Goal: Complete application form

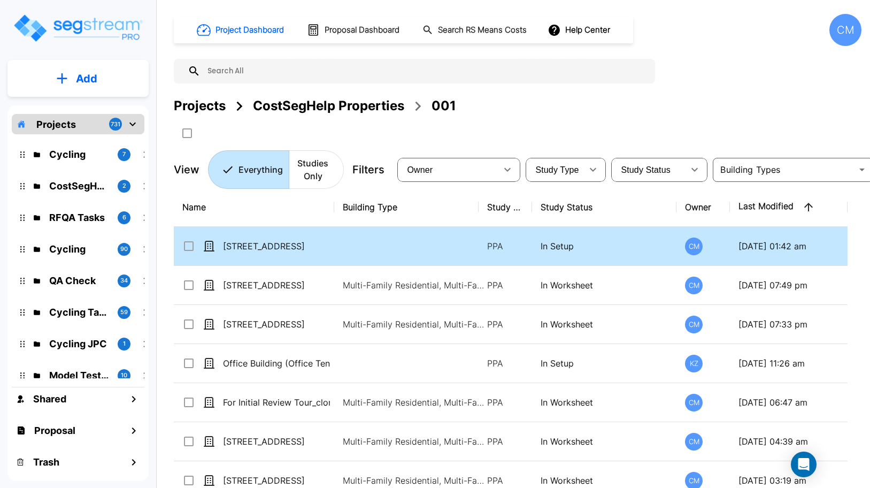
click at [251, 245] on p "[STREET_ADDRESS]" at bounding box center [276, 245] width 107 height 13
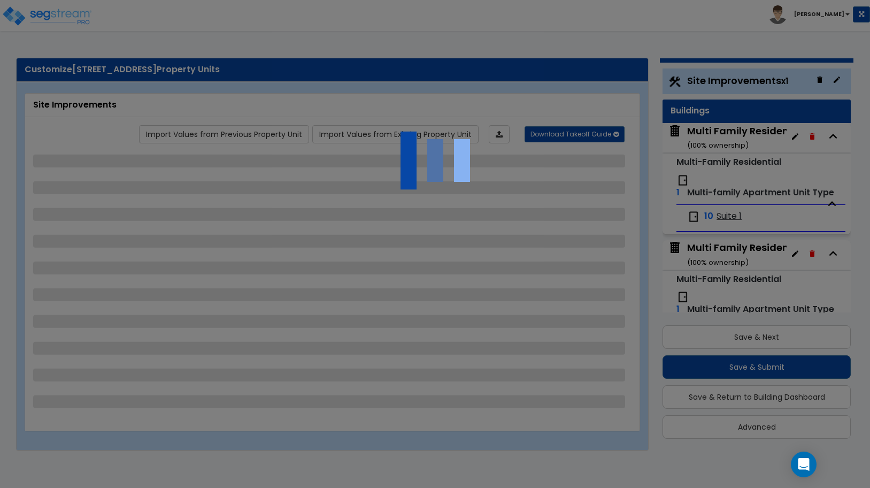
click at [709, 131] on div at bounding box center [435, 244] width 870 height 488
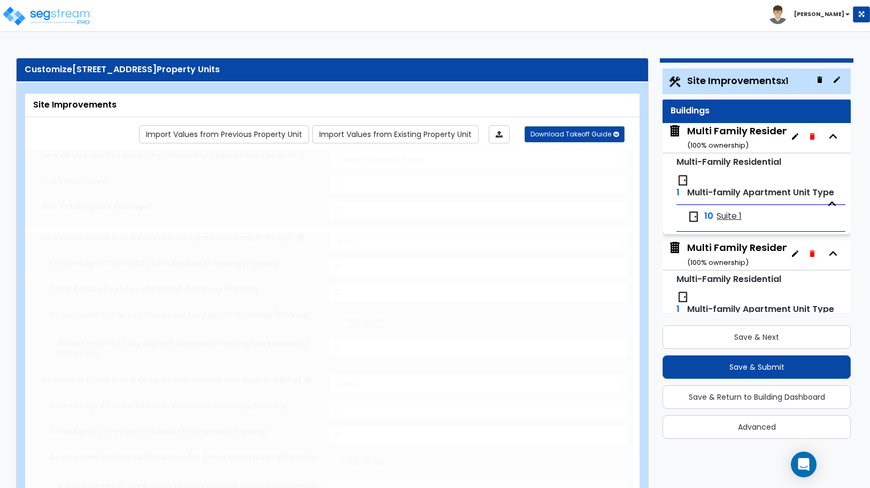
select select "2"
type input "100000"
select select "2"
type input "15000"
radio input "true"
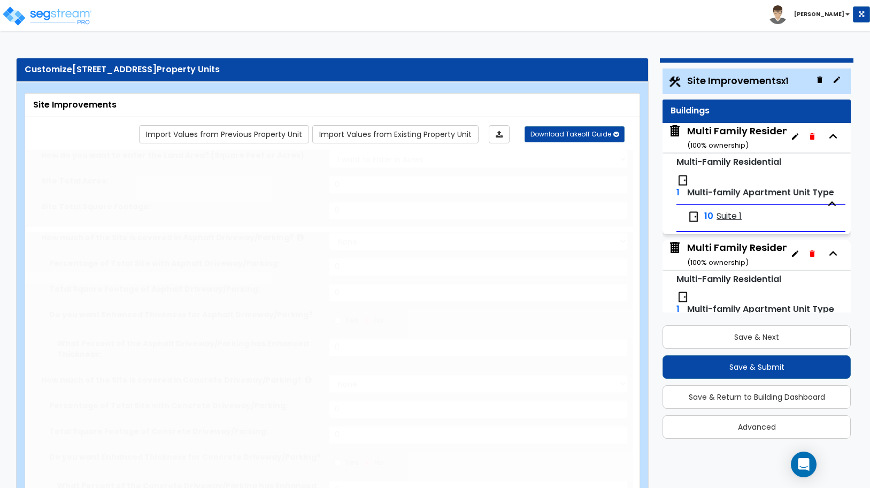
type input "50"
select select "2"
type input "5000"
radio input "true"
type input "50"
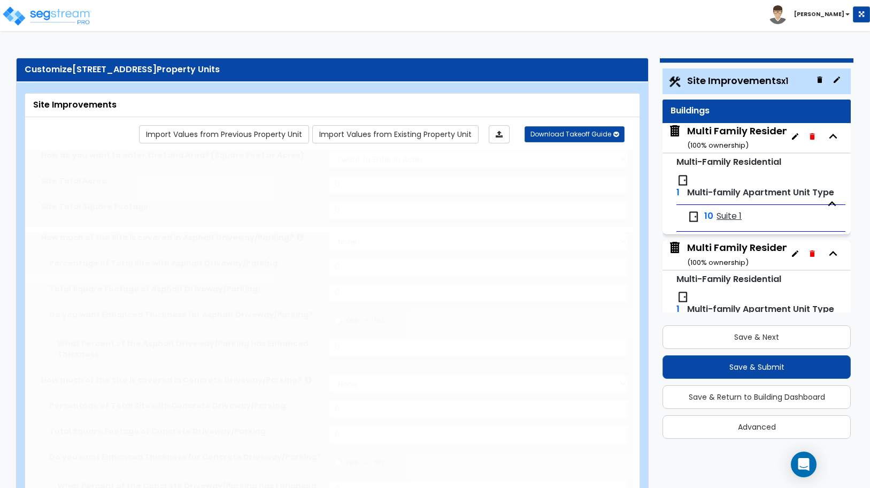
select select "2"
type input "1200"
select select "2"
select select "1"
type input "1300"
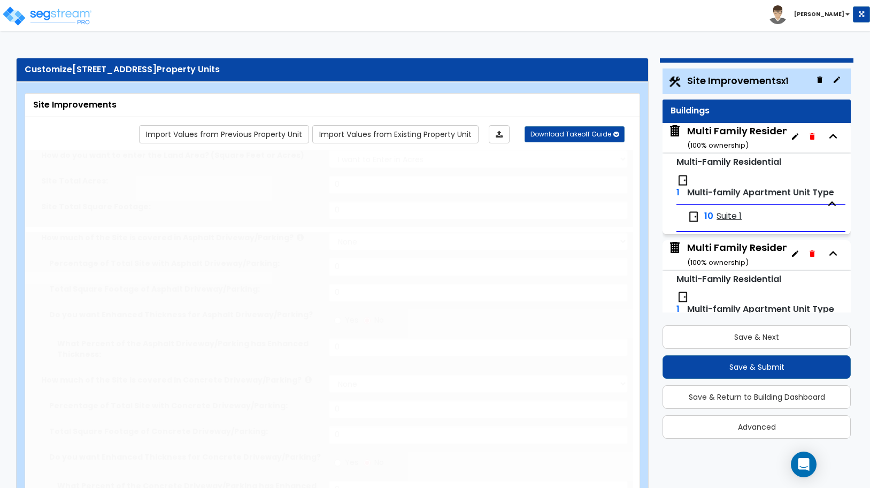
select select "2"
type input "1000"
radio input "true"
type input "4"
radio input "true"
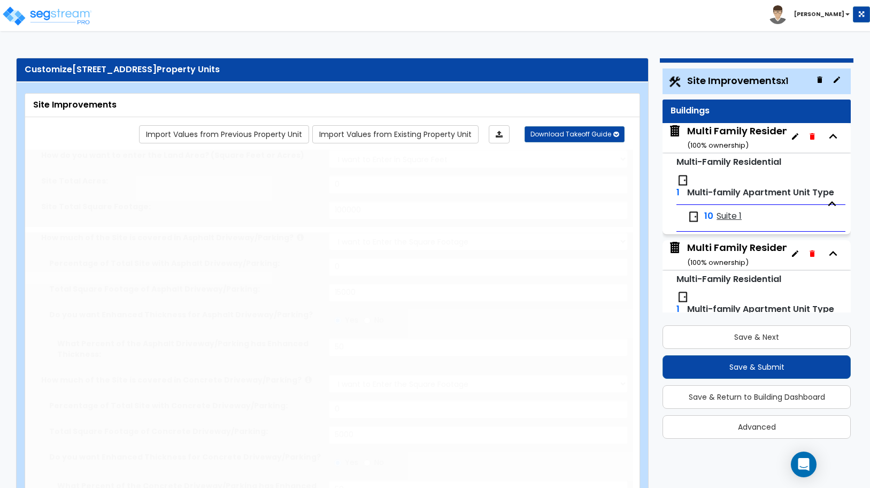
type input "10"
type input "30"
type input "10"
radio input "true"
type input "5"
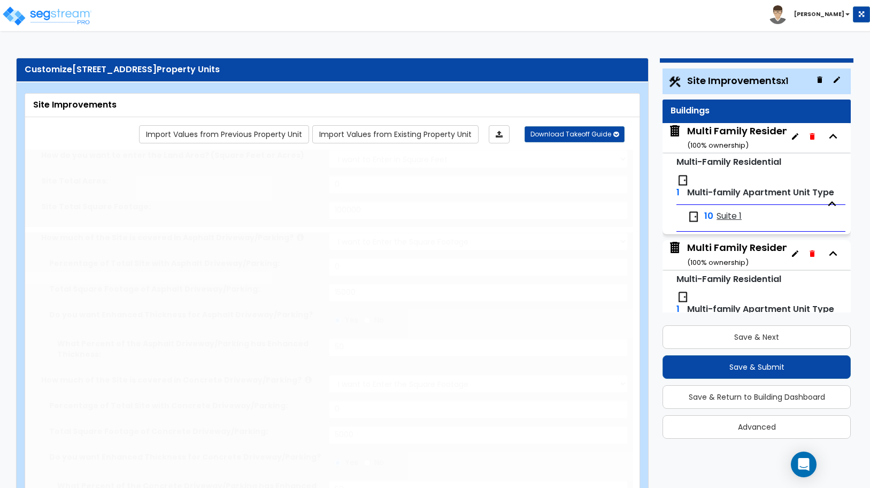
radio input "true"
select select "3"
select select "1"
type input "230"
radio input "true"
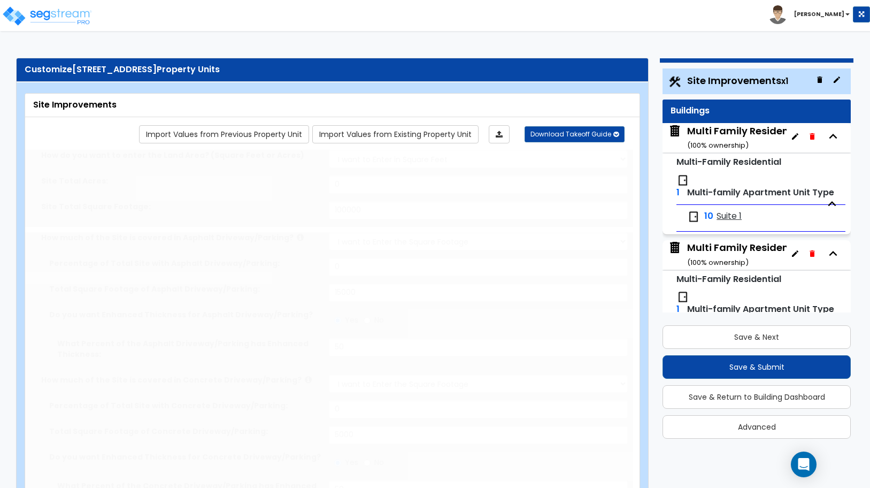
select select "1"
type input "2"
type input "3"
radio input "true"
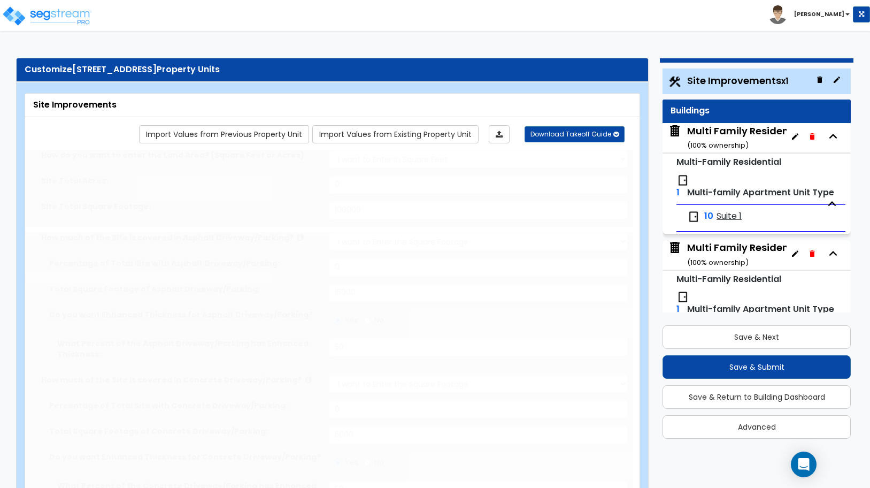
type input "4"
radio input "true"
select select "1"
type input "30"
radio input "true"
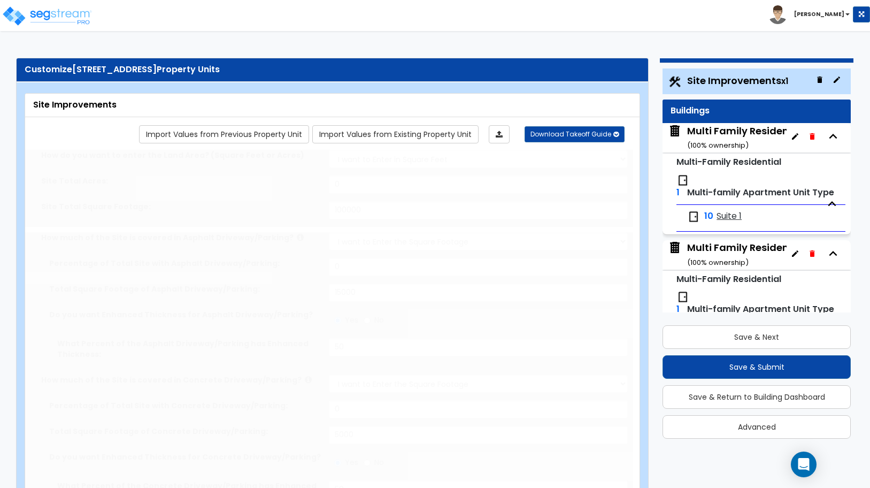
type input "33"
radio input "true"
select select "1"
type input "30"
radio input "true"
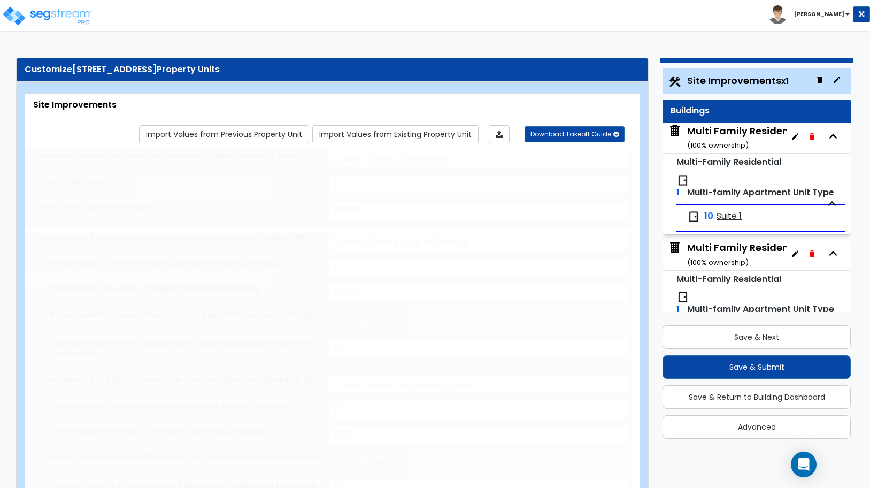
type input "6"
radio input "true"
type input "20"
select select "2"
select select "4"
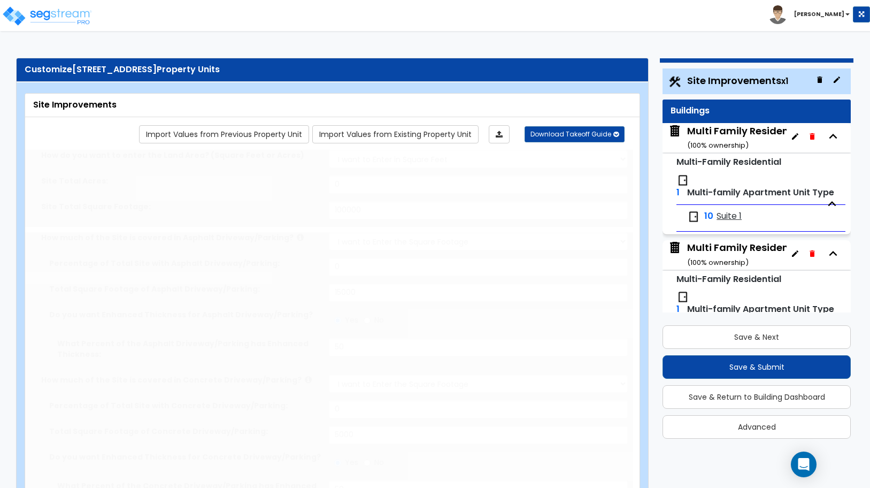
select select "4"
select select "1"
type input "20"
select select "2"
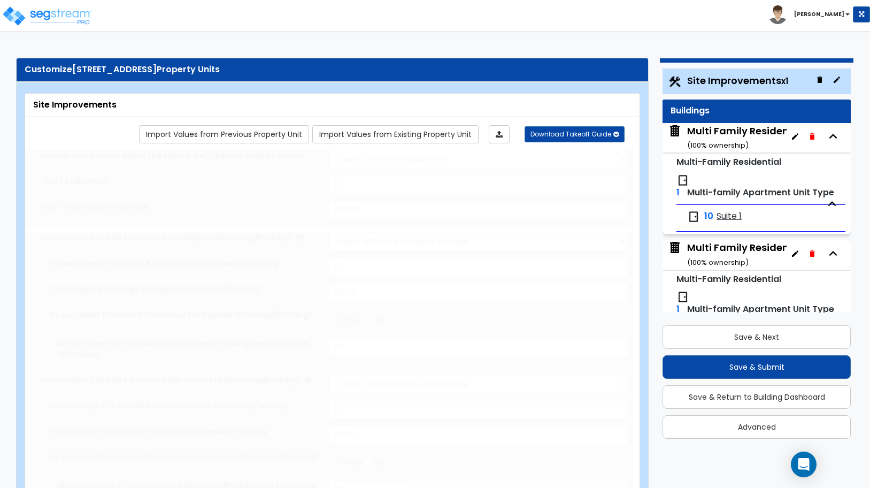
radio input "true"
select select "2"
radio input "true"
type input "6"
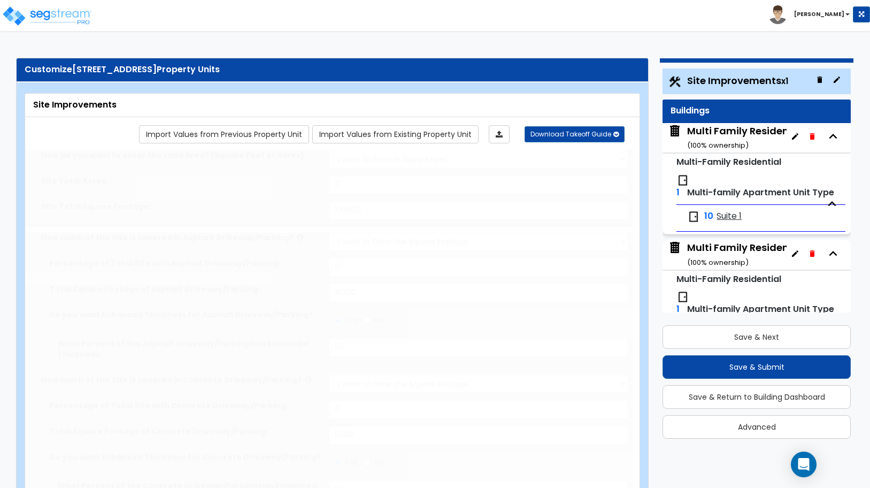
type input "6"
radio input "true"
type input "15"
select select "2"
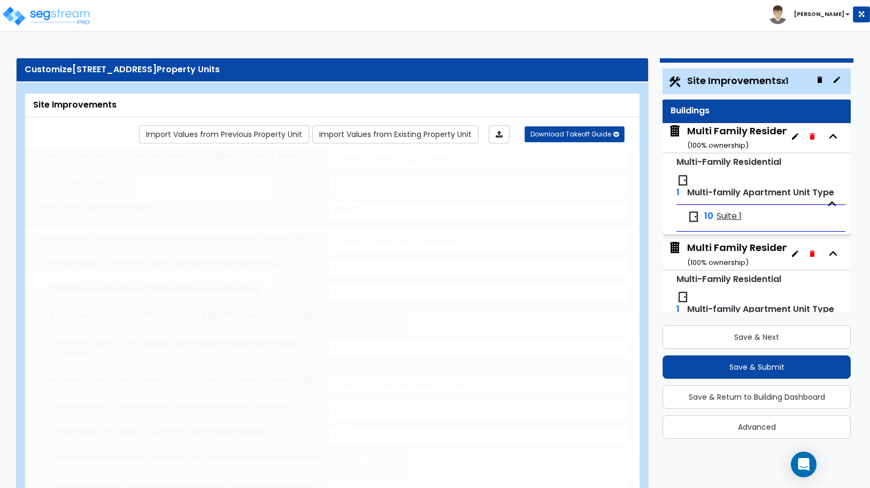
radio input "true"
select select "2"
select select "1"
radio input "true"
select select "2"
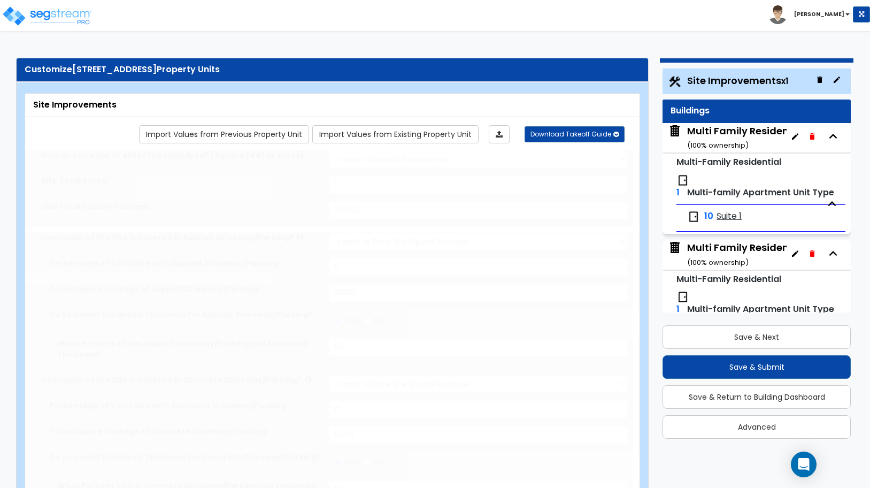
type input "25"
radio input "true"
type input "8"
radio input "true"
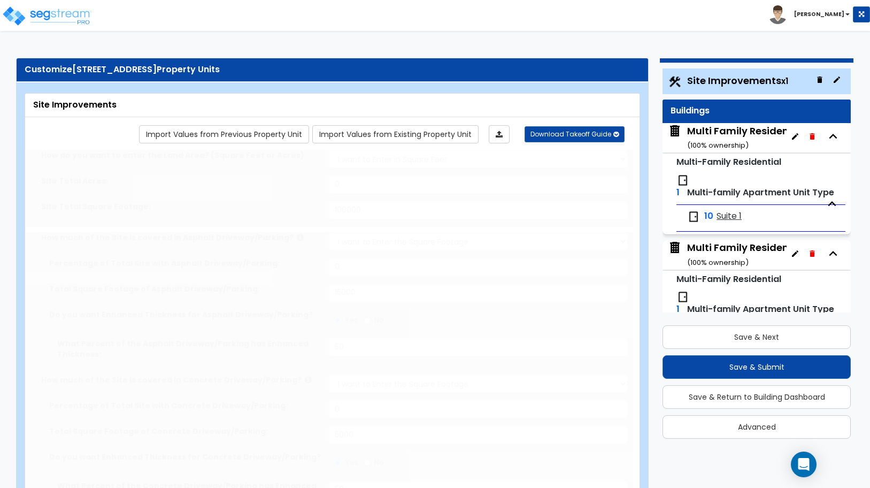
select select "1"
type input "5"
type input "10"
radio input "true"
select select "1"
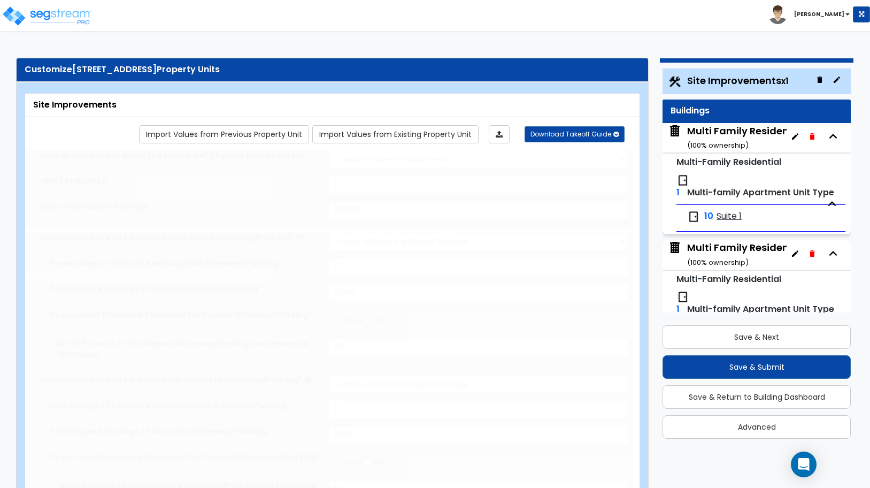
radio input "true"
type input "6"
type input "12"
radio input "true"
select select "2"
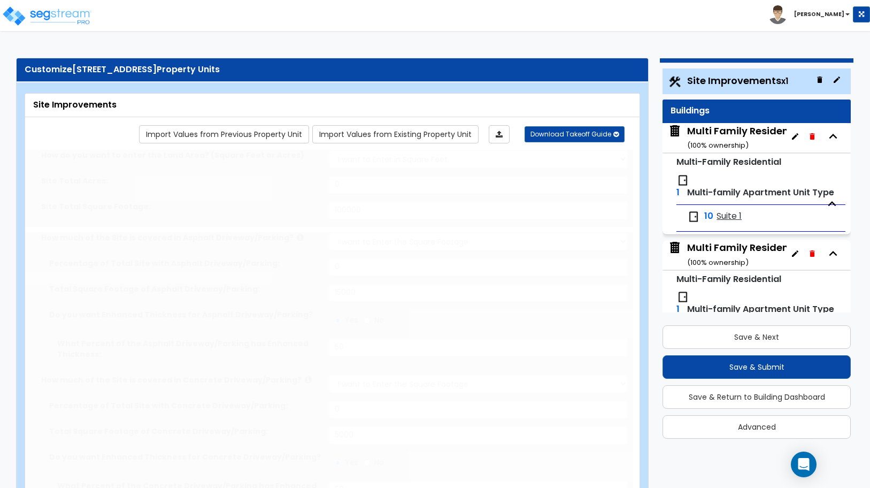
radio input "true"
select select "2"
type input "16"
radio input "true"
type input "15"
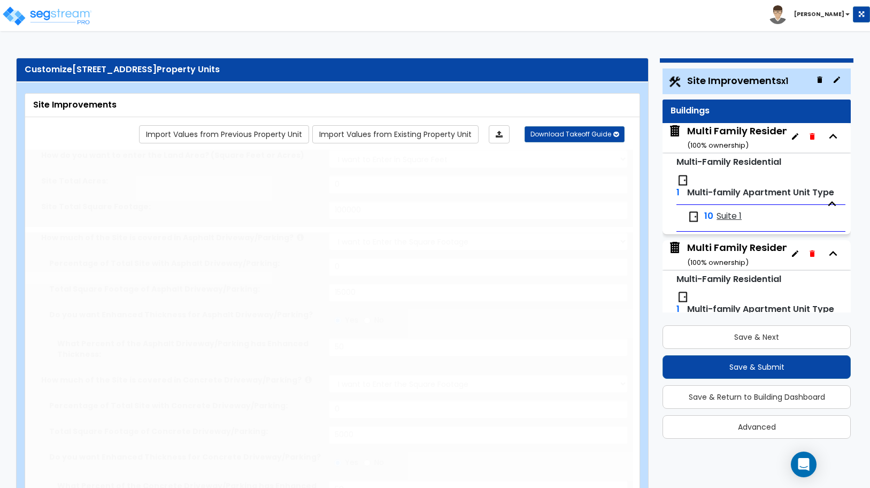
radio input "true"
type input "500"
radio input "true"
select select "4"
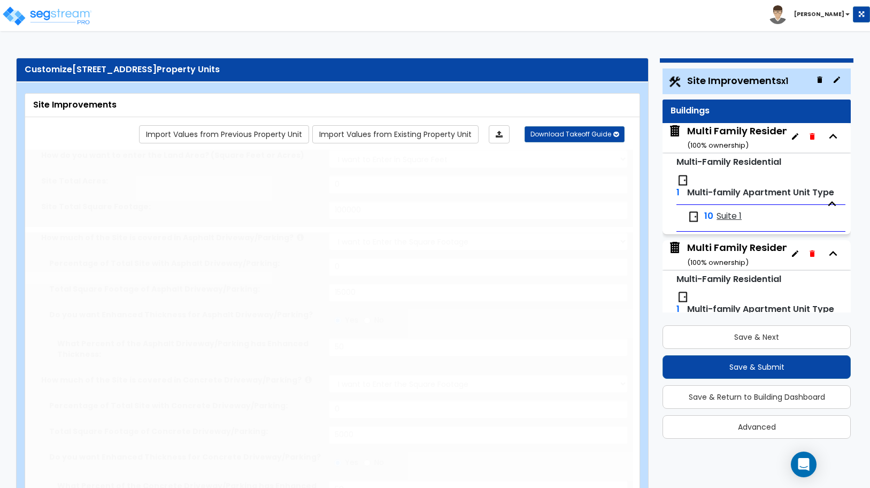
type input "20"
radio input "true"
type input "20"
radio input "true"
select select "3"
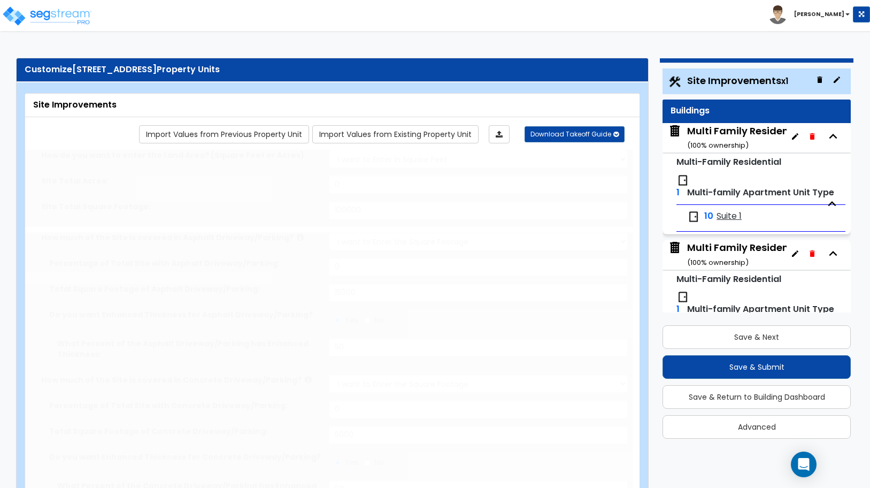
type input "60"
radio input "true"
type input "850"
radio input "true"
type input "5"
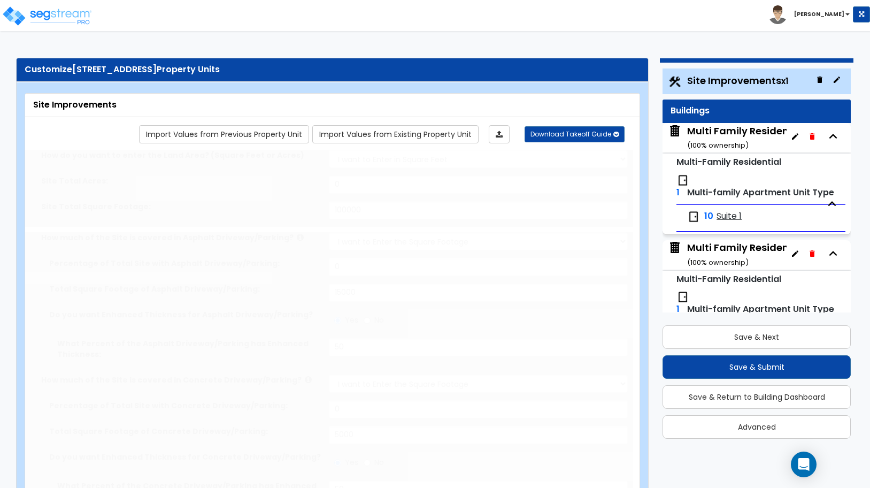
type input "20"
radio input "true"
type input "5"
type input "20"
radio input "true"
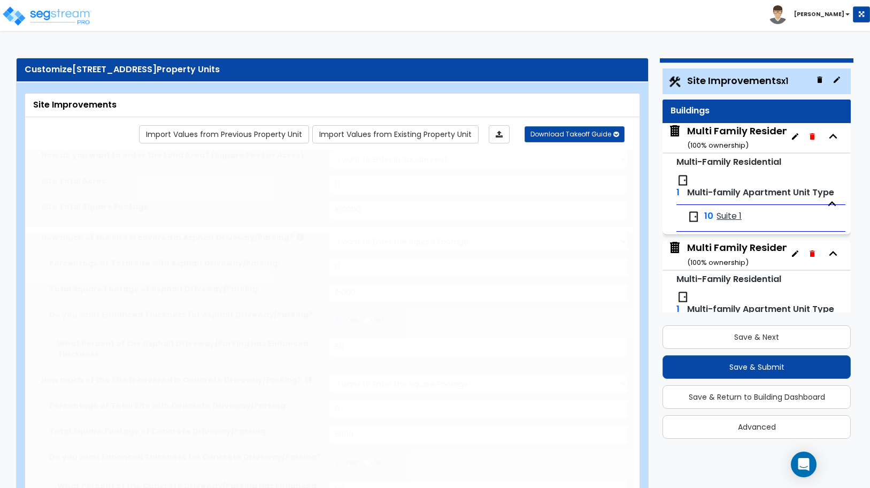
type input "5"
type input "20"
radio input "true"
type input "5"
type input "20"
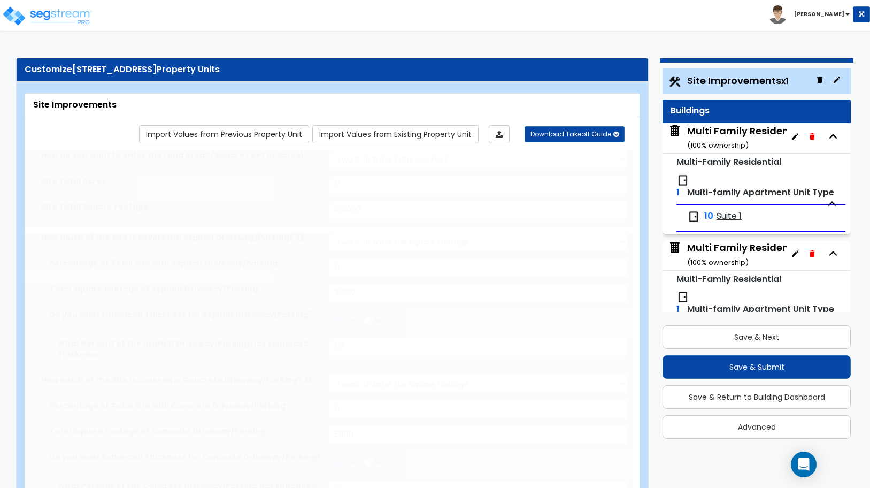
radio input "true"
select select "2"
select select "3"
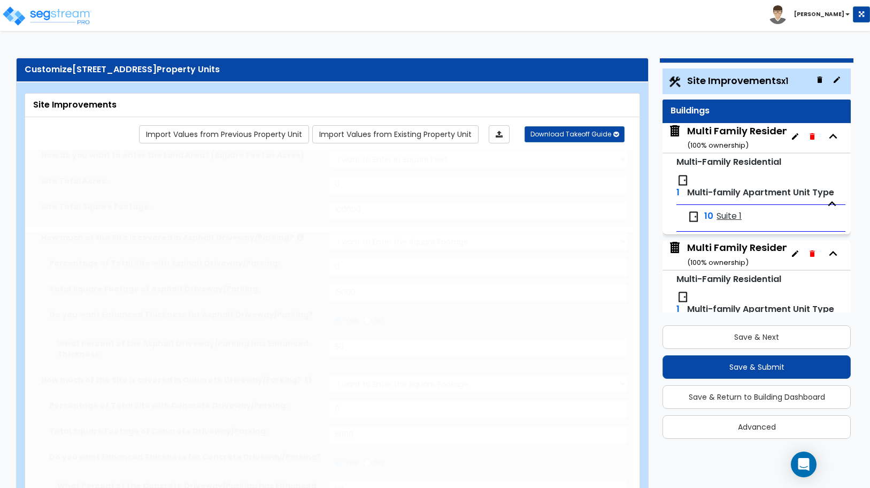
select select "2"
select select "1"
radio input "true"
type input "1"
radio input "true"
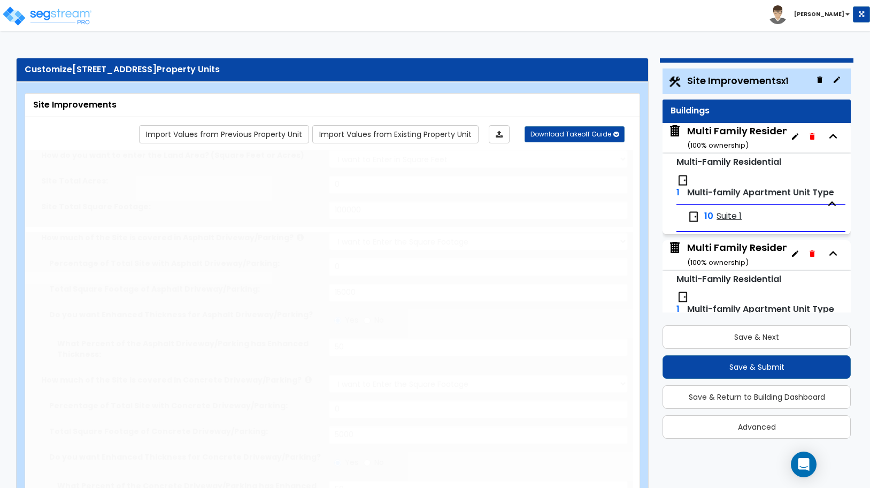
radio input "true"
type input "5"
type input "100"
select select "2"
type input "1400"
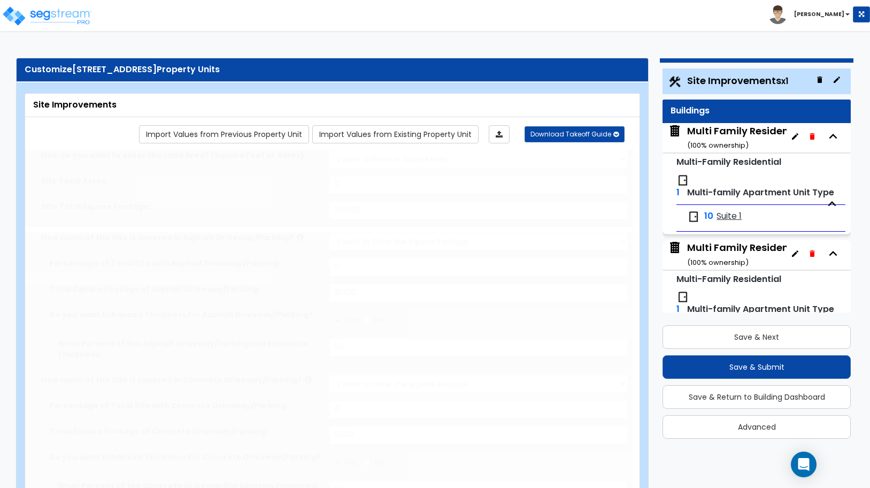
radio input "true"
select select "2"
select select "1"
radio input "true"
type input "4"
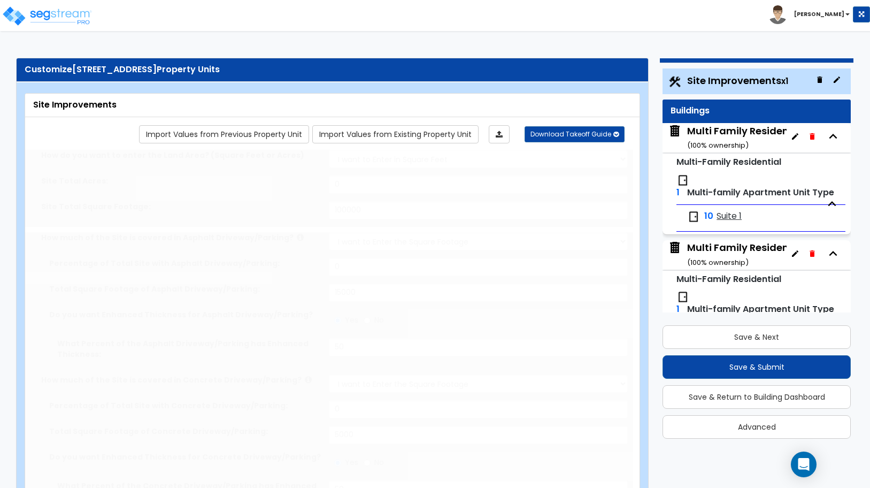
radio input "true"
select select "2"
type input "6"
radio input "true"
type input "1"
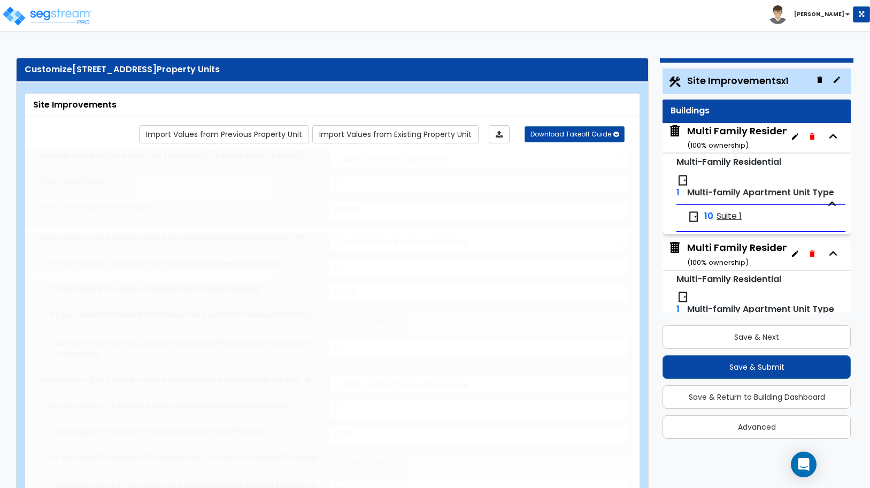
type input "300"
type input "8"
select select "1"
select select "2"
radio input "true"
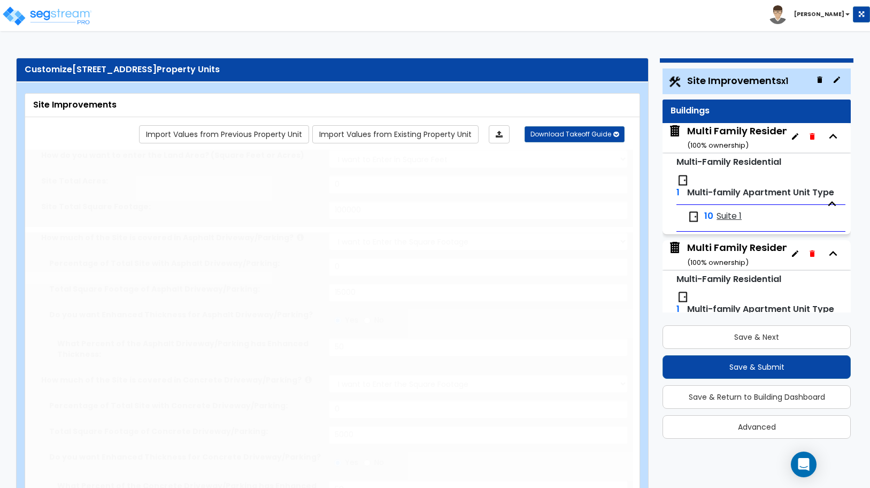
radio input "true"
type input "1"
type input "250"
select select "7"
select select "1"
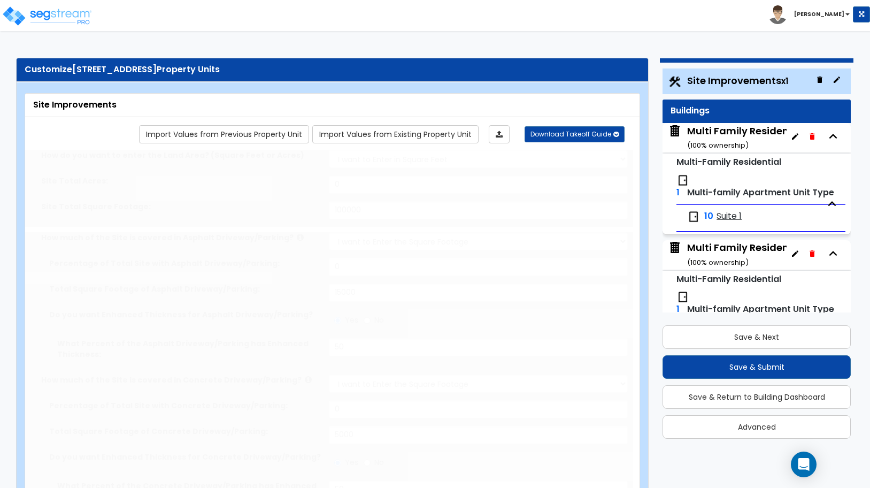
select select "2"
select select "1"
select select "13"
select select "2"
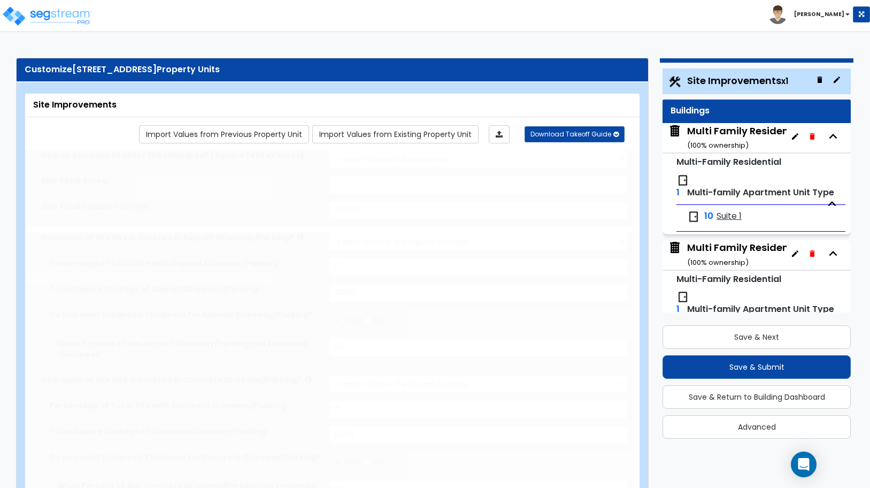
radio input "true"
select select "1"
type input "2500"
type input "1000"
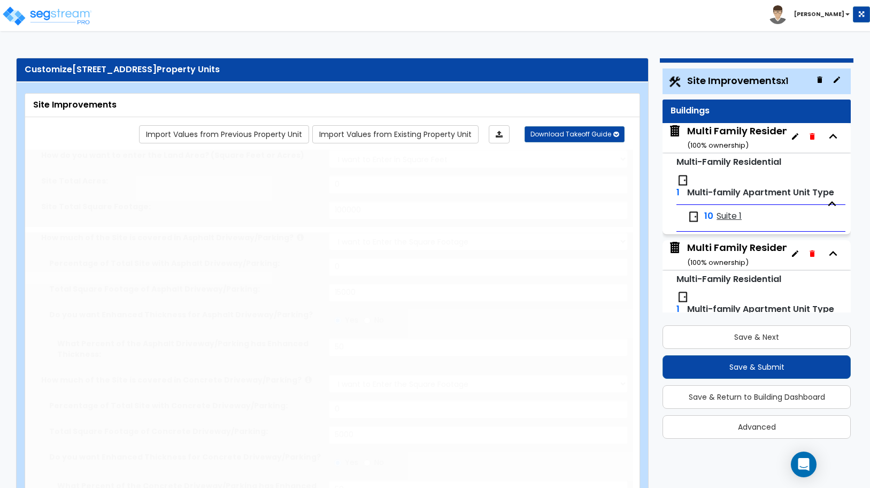
type input "6"
select select "2"
radio input "true"
type input "2"
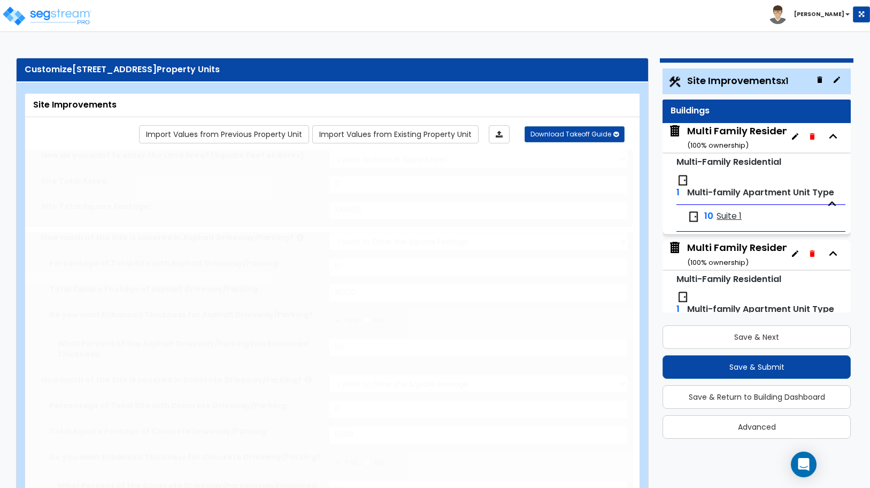
radio input "true"
type input "3"
radio input "true"
type input "1"
radio input "true"
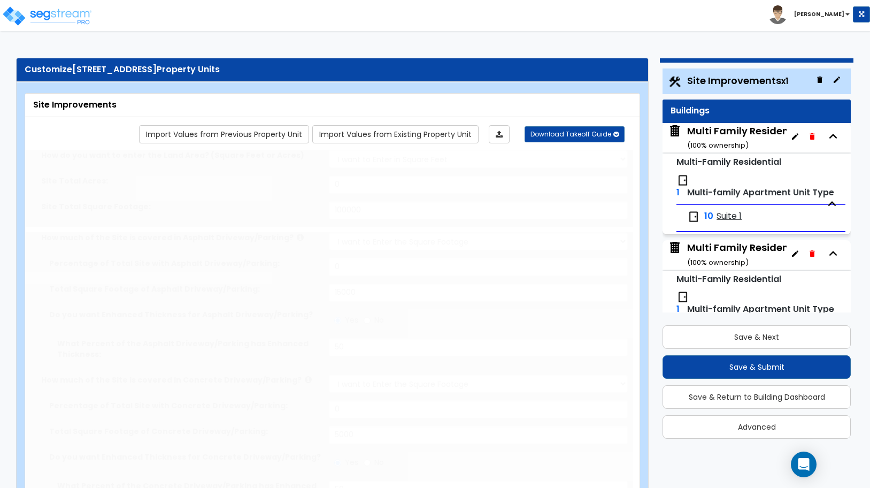
type input "1"
select select "3"
radio input "true"
type input "350"
select select "1"
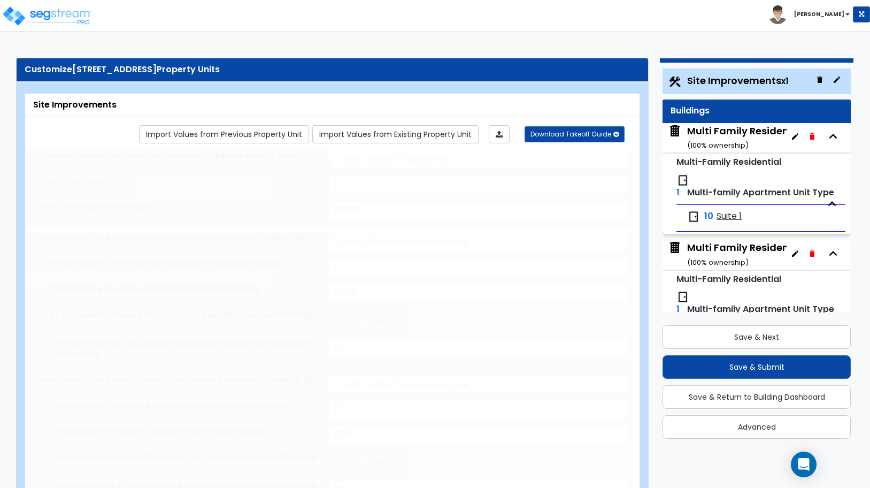
select select "1"
select select "3"
select select "2"
type input "6"
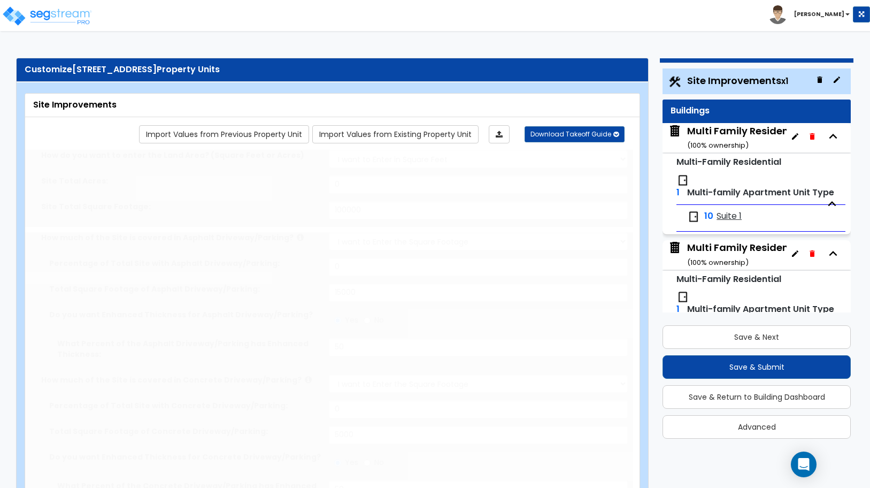
select select "1"
select select "2"
radio input "true"
select select "1"
type input "6"
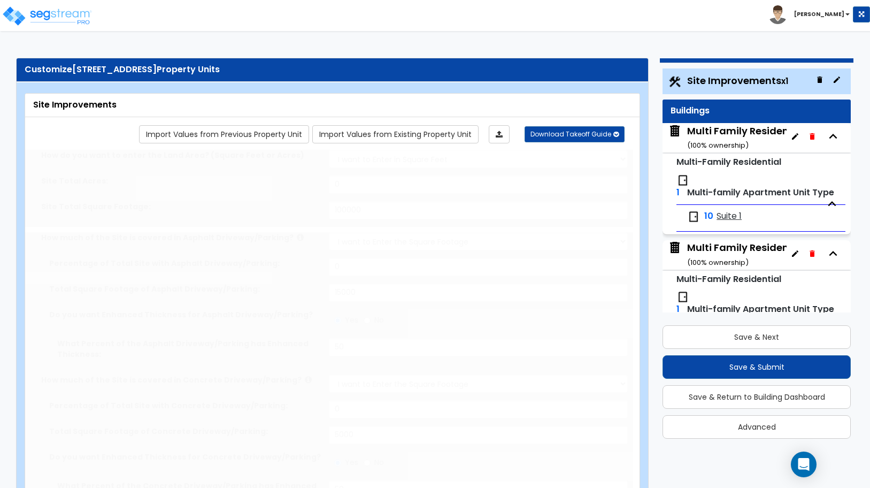
radio input "true"
type input "4"
select select "1"
radio input "true"
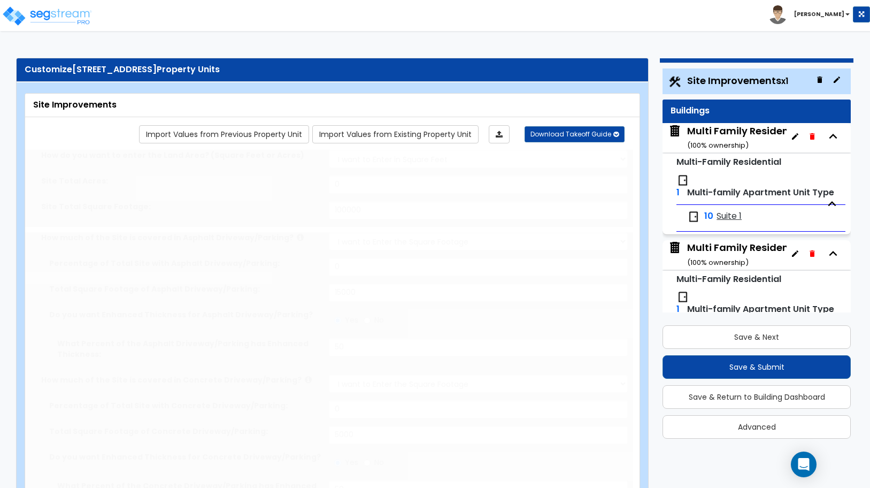
type input "2"
radio input "true"
select select "1"
type input "20"
select select "4"
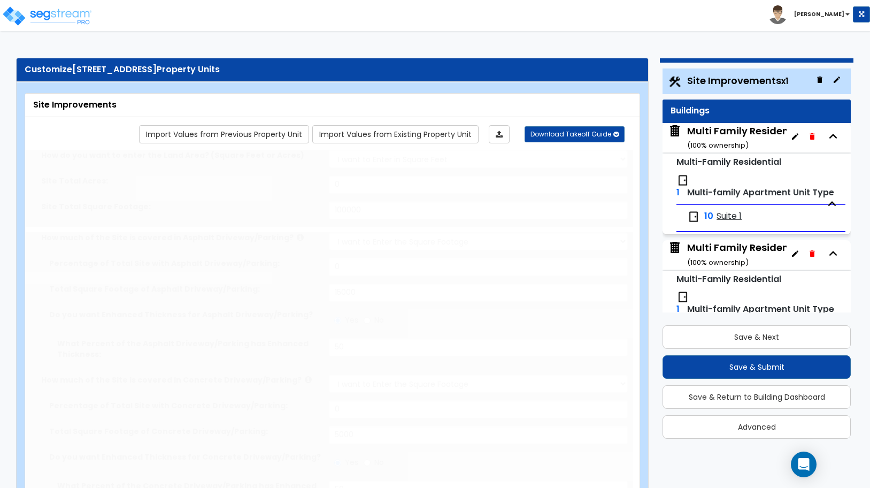
type input "8"
select select "1"
radio input "true"
select select "1"
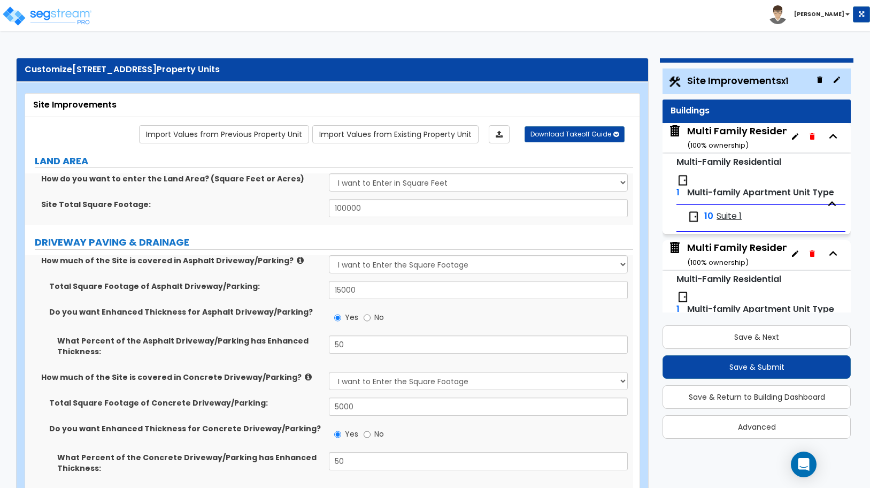
click at [709, 131] on div "Multi Family Residential Building A ( 100 % ownership)" at bounding box center [772, 137] width 170 height 27
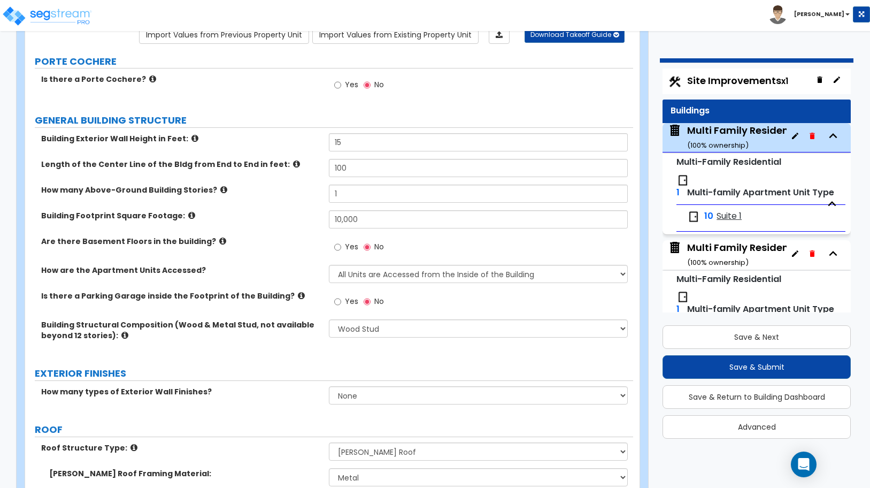
scroll to position [97, 0]
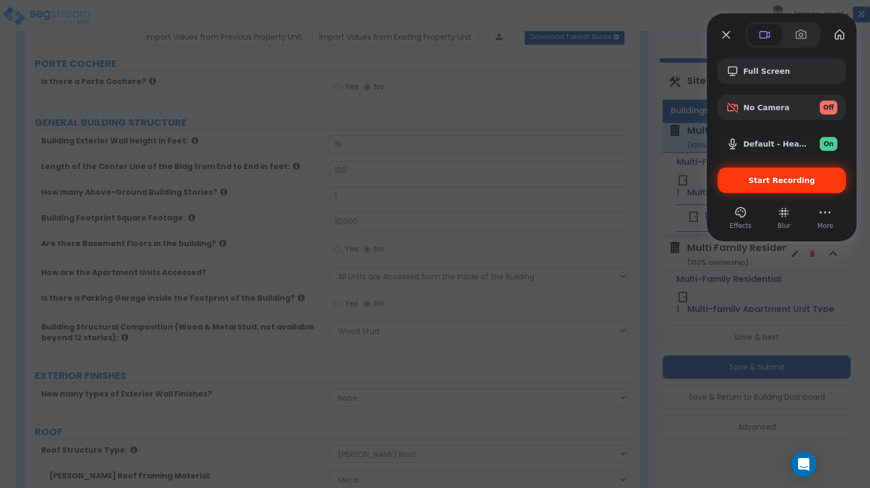
click at [761, 184] on span "Start Recording" at bounding box center [781, 180] width 67 height 9
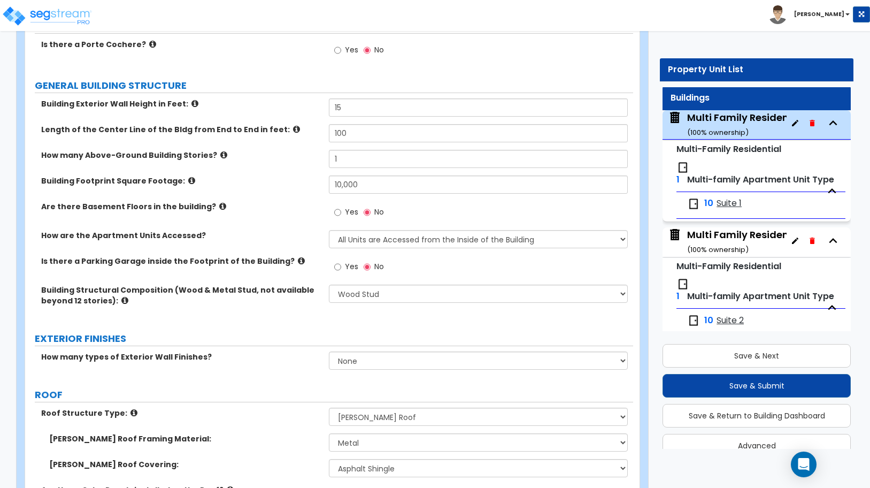
scroll to position [44, 0]
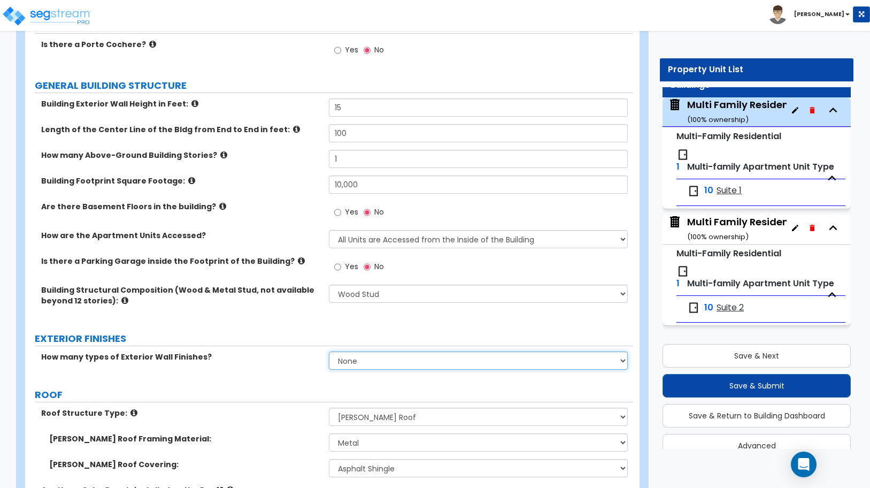
click at [370, 363] on select "None 1 2 3" at bounding box center [478, 360] width 298 height 18
click at [329, 351] on select "None 1 2 3" at bounding box center [478, 360] width 298 height 18
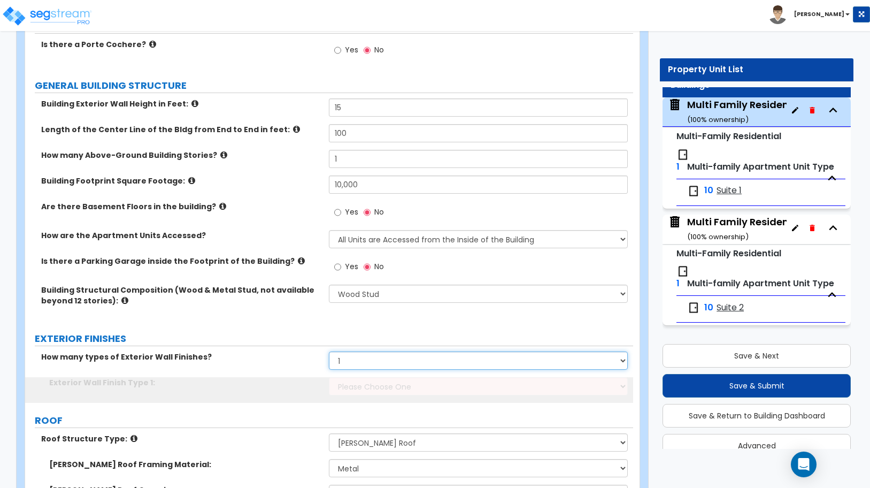
scroll to position [19, 0]
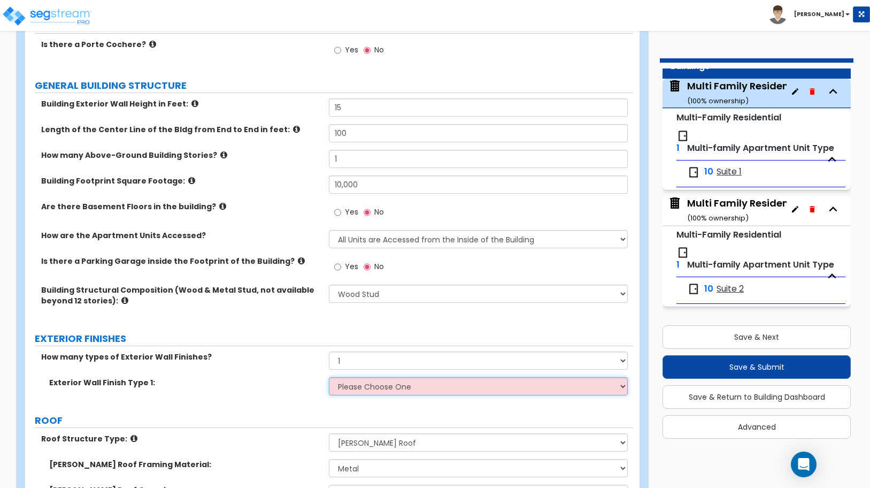
click at [352, 382] on select "Please Choose One No Finish/Shared Wall No Wall Brick Veneer Stone Veneer Wood …" at bounding box center [478, 386] width 298 height 18
click at [329, 377] on select "Please Choose One No Finish/Shared Wall No Wall Brick Veneer Stone Veneer Wood …" at bounding box center [478, 386] width 298 height 18
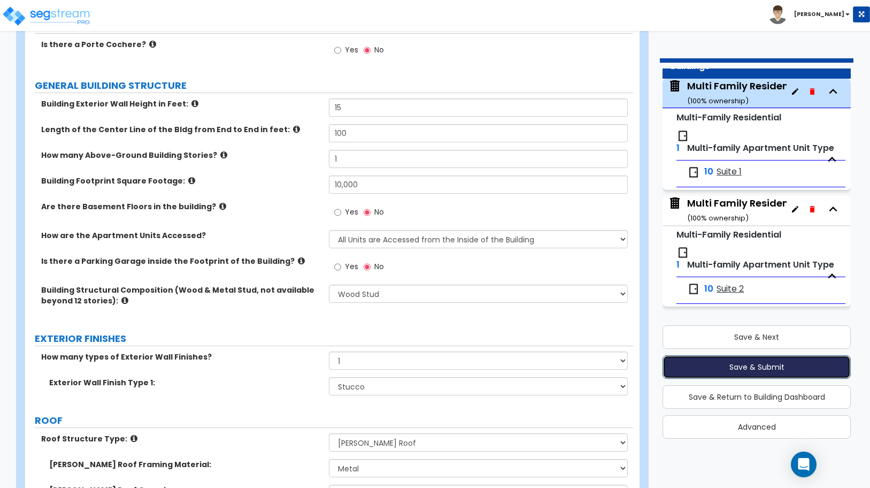
click at [769, 367] on button "Save & Submit" at bounding box center [756, 367] width 188 height 24
